Goal: Navigation & Orientation: Find specific page/section

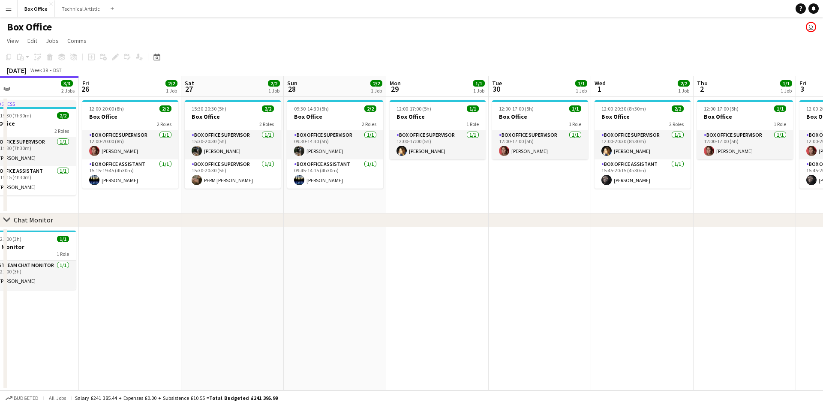
drag, startPoint x: 776, startPoint y: 262, endPoint x: 654, endPoint y: 258, distance: 122.3
click at [654, 258] on app-calendar-viewport "Mon 22 1/1 1 Job Tue 23 1/1 1 Job Wed 24 1/1 1 Job Thu 25 3/3 2 Jobs Fri 26 2/2…" at bounding box center [411, 233] width 823 height 314
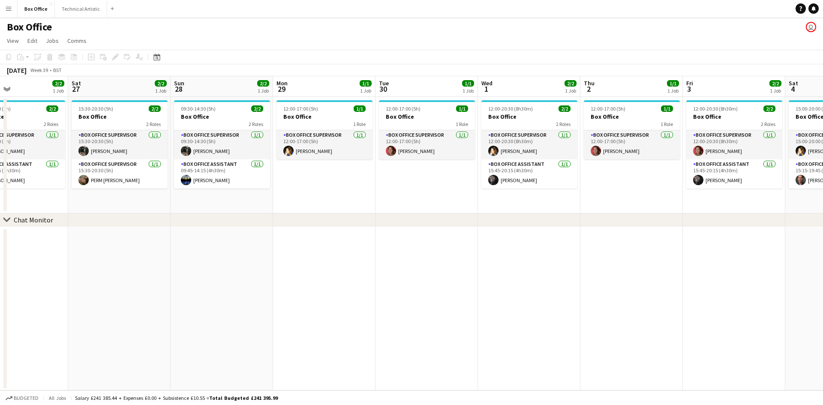
drag, startPoint x: 707, startPoint y: 249, endPoint x: 516, endPoint y: 221, distance: 192.9
click at [516, 221] on div "chevron-right Chat Monitor Wed 24 1/1 1 Job Thu 25 3/3 2 Jobs Fri 26 2/2 1 Job …" at bounding box center [411, 233] width 823 height 314
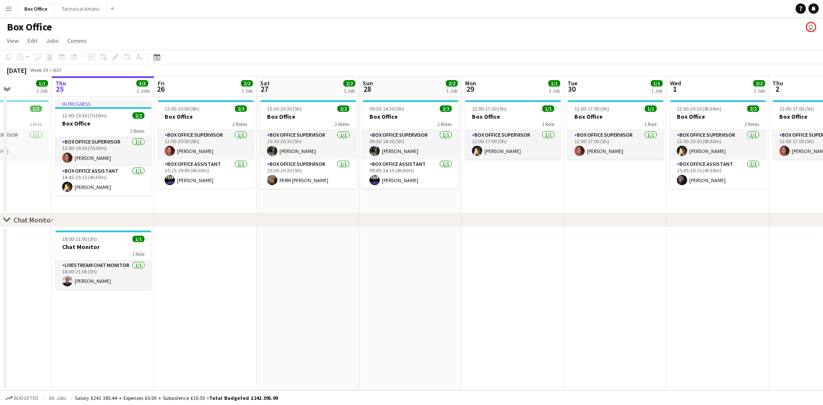
drag, startPoint x: 394, startPoint y: 229, endPoint x: 686, endPoint y: 243, distance: 292.0
click at [686, 243] on app-calendar-viewport "Mon 22 1/1 1 Job Tue 23 1/1 1 Job Wed 24 1/1 1 Job Thu 25 3/3 2 Jobs Fri 26 2/2…" at bounding box center [411, 233] width 823 height 314
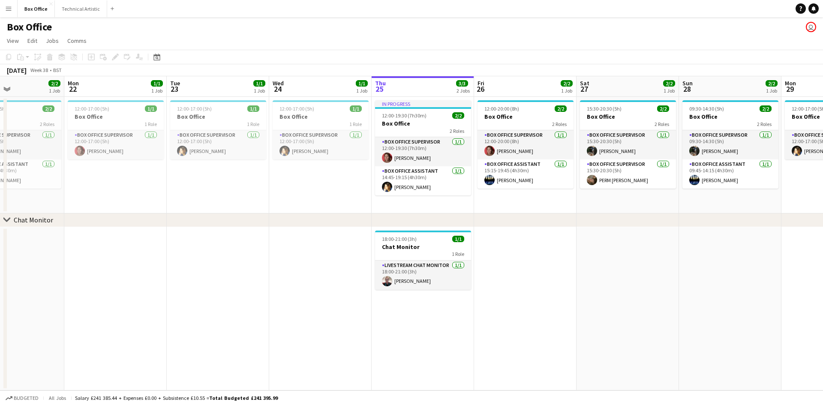
scroll to position [0, 245]
drag, startPoint x: 310, startPoint y: 252, endPoint x: 525, endPoint y: 244, distance: 215.4
click at [525, 244] on app-calendar-viewport "Fri 19 Sat 20 2/2 1 Job Sun 21 2/2 1 Job Mon 22 1/1 1 Job Tue 23 1/1 1 Job Wed …" at bounding box center [411, 233] width 823 height 314
click at [0, 0] on app-icon "Close" at bounding box center [0, 0] width 0 height 0
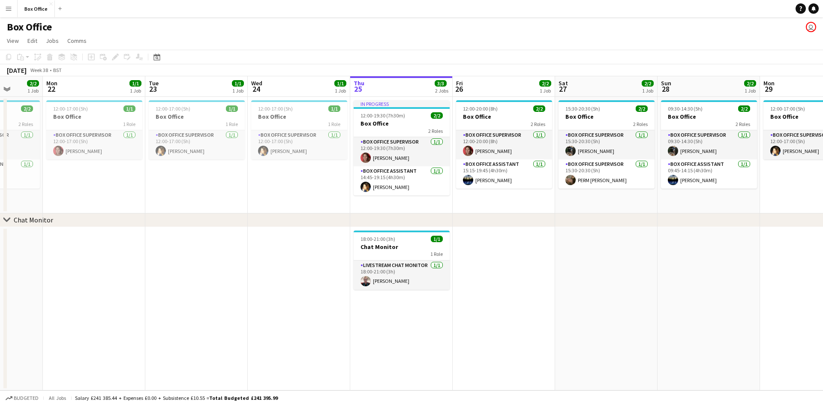
scroll to position [0, 262]
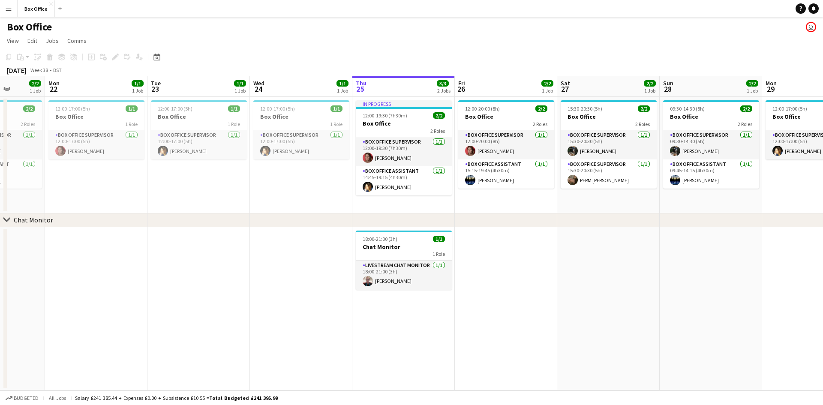
drag, startPoint x: 280, startPoint y: 307, endPoint x: 365, endPoint y: 320, distance: 85.9
click at [365, 320] on app-calendar-viewport "Fri 19 1/2 1 Job Sat 20 2/2 1 Job Sun 21 2/2 1 Job Mon 22 1/1 1 Job Tue 23 1/1 …" at bounding box center [411, 233] width 823 height 314
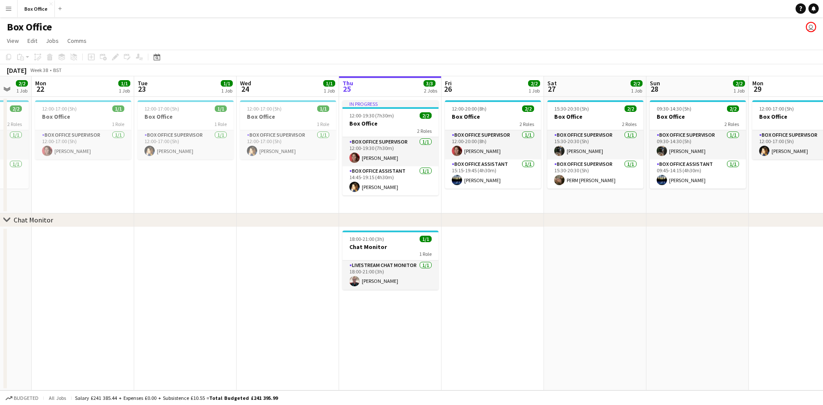
drag, startPoint x: 367, startPoint y: 315, endPoint x: 251, endPoint y: 305, distance: 116.2
click at [251, 305] on app-calendar-viewport "Thu 18 2/2 1 Job Fri 19 1/2 1 Job Sat 20 2/2 1 Job Sun 21 2/2 1 Job Mon 22 1/1 …" at bounding box center [411, 233] width 823 height 314
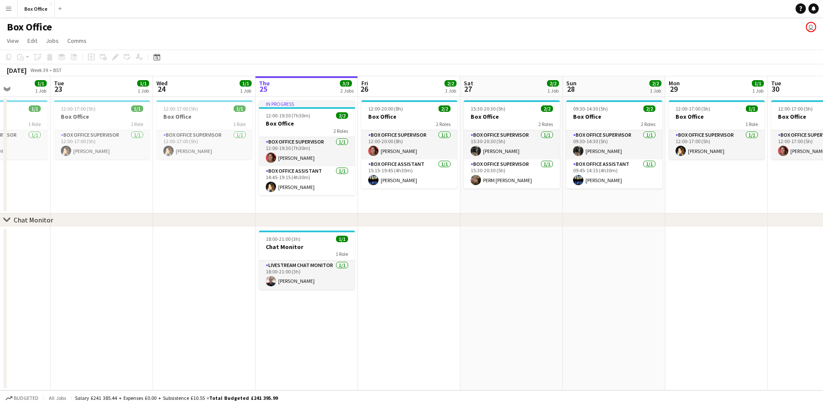
scroll to position [0, 271]
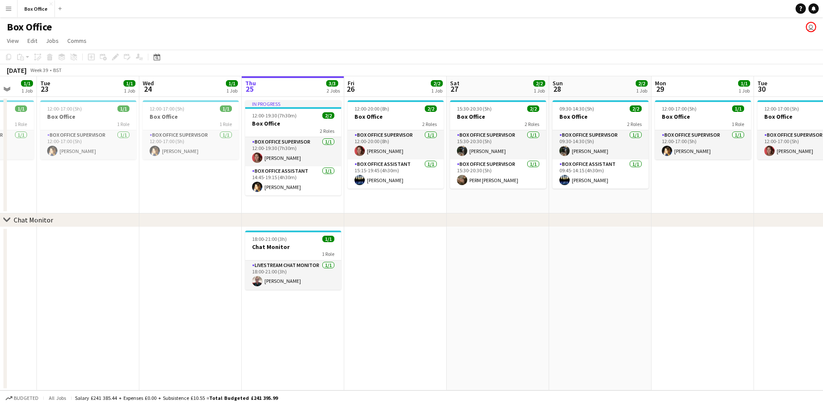
drag, startPoint x: 422, startPoint y: 335, endPoint x: 324, endPoint y: 322, distance: 98.3
click at [324, 322] on app-calendar-viewport "Sat 20 2/2 1 Job Sun 21 2/2 1 Job Mon 22 1/1 1 Job Tue 23 1/1 1 Job Wed 24 1/1 …" at bounding box center [411, 233] width 823 height 314
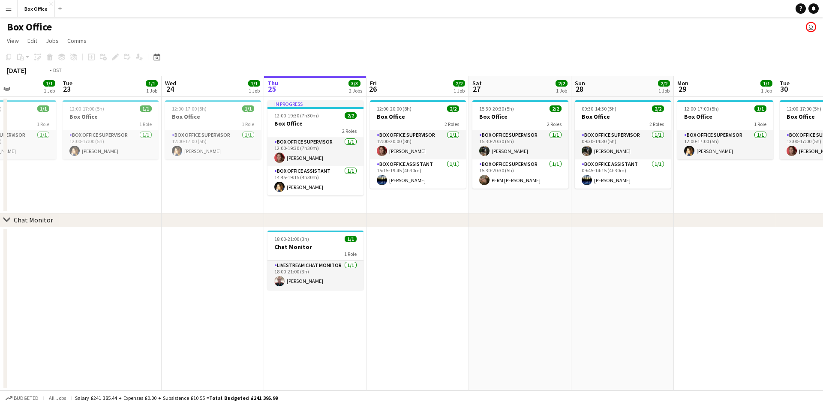
drag, startPoint x: 167, startPoint y: 208, endPoint x: 394, endPoint y: 208, distance: 227.3
click at [394, 208] on app-calendar-viewport "Sat 20 2/2 1 Job Sun 21 2/2 1 Job Mon 22 1/1 1 Job Tue 23 1/1 1 Job Wed 24 1/1 …" at bounding box center [411, 233] width 823 height 314
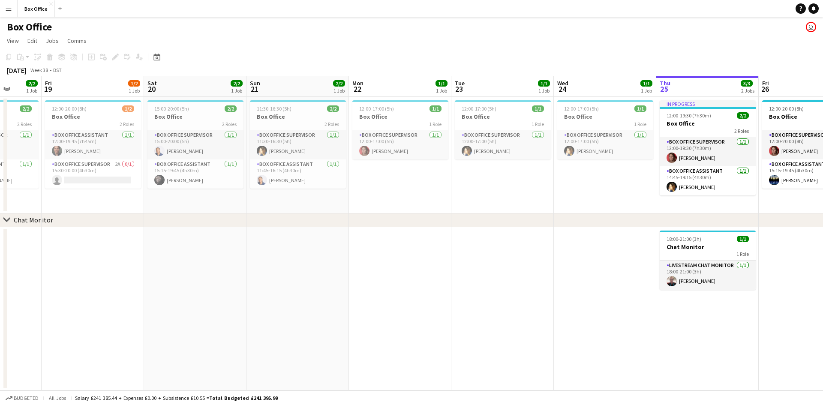
drag, startPoint x: 299, startPoint y: 182, endPoint x: 487, endPoint y: 176, distance: 187.5
click at [487, 176] on app-calendar-viewport "Tue 16 Wed 17 0/2 1 Job Thu 18 2/2 1 Job Fri 19 1/2 1 Job Sat 20 2/2 1 Job Sun …" at bounding box center [411, 233] width 823 height 314
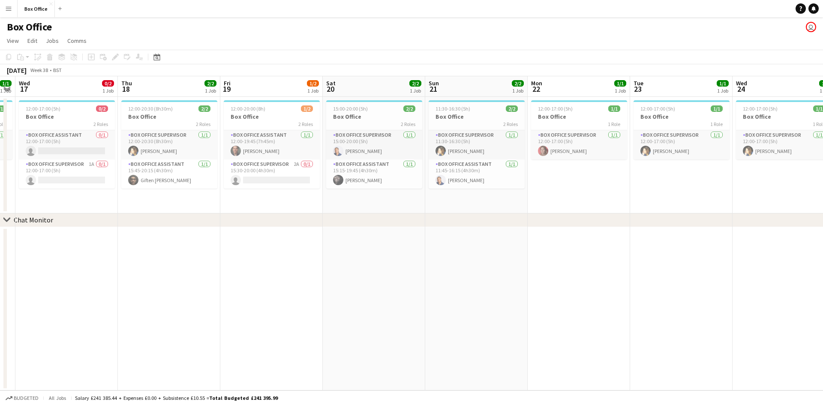
scroll to position [0, 181]
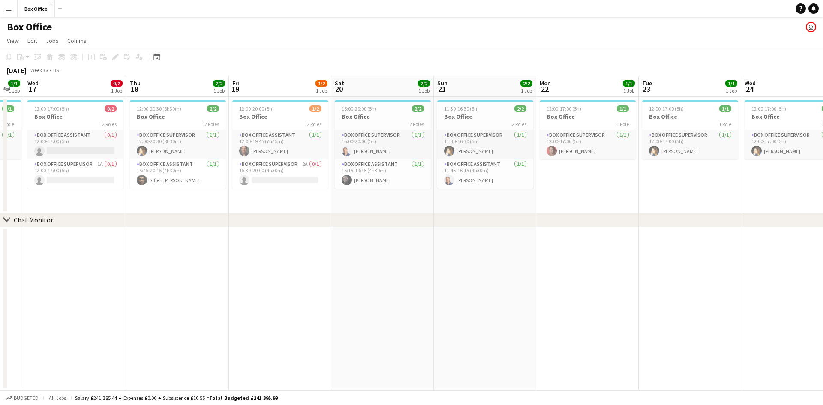
drag, startPoint x: 392, startPoint y: 199, endPoint x: 580, endPoint y: 196, distance: 187.4
click at [580, 196] on app-calendar-viewport "Mon 15 2/2 1 Job Tue 16 1/1 1 Job Wed 17 0/2 1 Job Thu 18 2/2 1 Job Fri 19 1/2 …" at bounding box center [411, 233] width 823 height 314
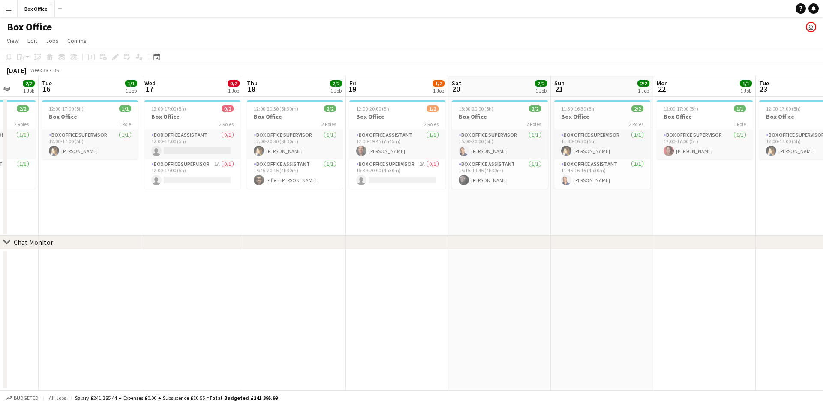
drag, startPoint x: 220, startPoint y: 267, endPoint x: 338, endPoint y: 270, distance: 117.1
click at [338, 270] on app-calendar-viewport "Sat 13 Sun 14 3/3 1 Job Mon 15 2/2 1 Job Tue 16 1/1 1 Job Wed 17 0/2 1 Job Thu …" at bounding box center [411, 233] width 823 height 314
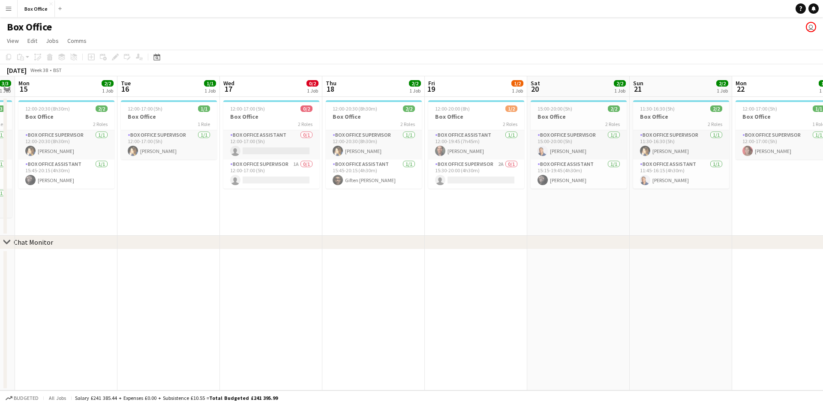
drag, startPoint x: 262, startPoint y: 291, endPoint x: 129, endPoint y: 279, distance: 133.1
click at [129, 279] on app-calendar-viewport "Fri 12 3/3 1 Job Sat 13 3/3 1 Job Sun 14 3/3 1 Job Mon 15 2/2 1 Job Tue 16 1/1 …" at bounding box center [411, 233] width 823 height 314
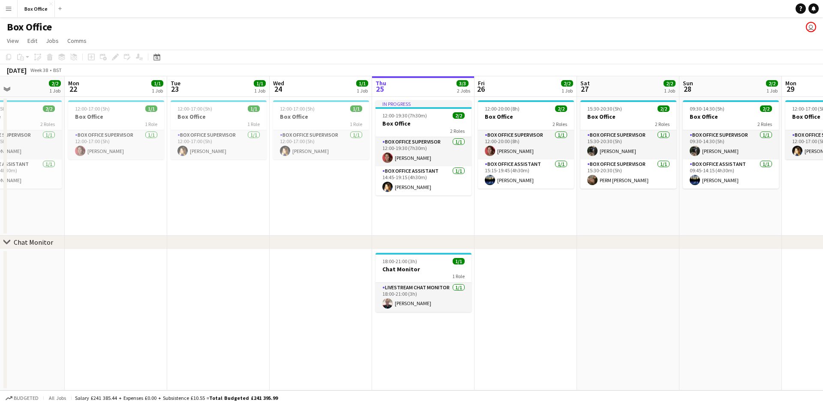
drag, startPoint x: 684, startPoint y: 215, endPoint x: 220, endPoint y: 197, distance: 464.4
click at [220, 197] on app-calendar-viewport "Thu 18 2/2 1 Job Fri 19 1/2 1 Job Sat 20 2/2 1 Job Sun 21 2/2 1 Job Mon 22 1/1 …" at bounding box center [411, 233] width 823 height 314
